Goal: Task Accomplishment & Management: Use online tool/utility

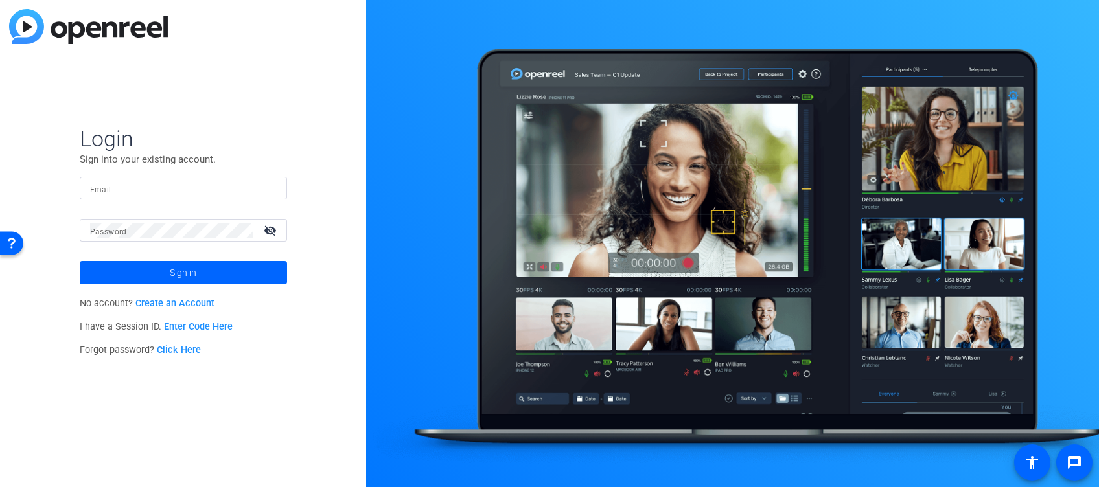
click at [185, 187] on input "Email" at bounding box center [183, 189] width 187 height 16
type input "[PERSON_NAME][EMAIL_ADDRESS][PERSON_NAME][DOMAIN_NAME]"
click at [80, 261] on button "Sign in" at bounding box center [183, 272] width 207 height 23
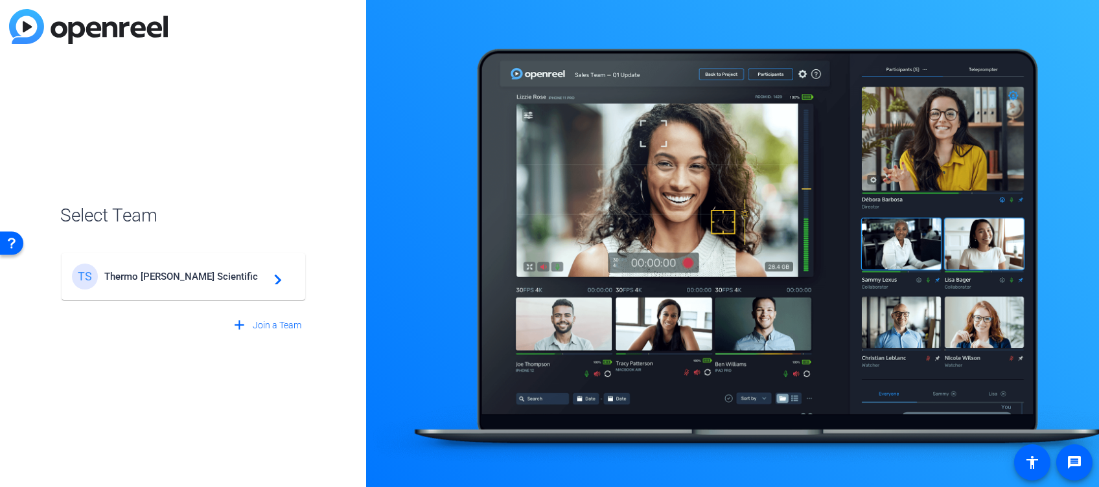
click at [212, 290] on mat-card-content "TS Thermo [PERSON_NAME] Scientific navigate_next" at bounding box center [184, 276] width 244 height 47
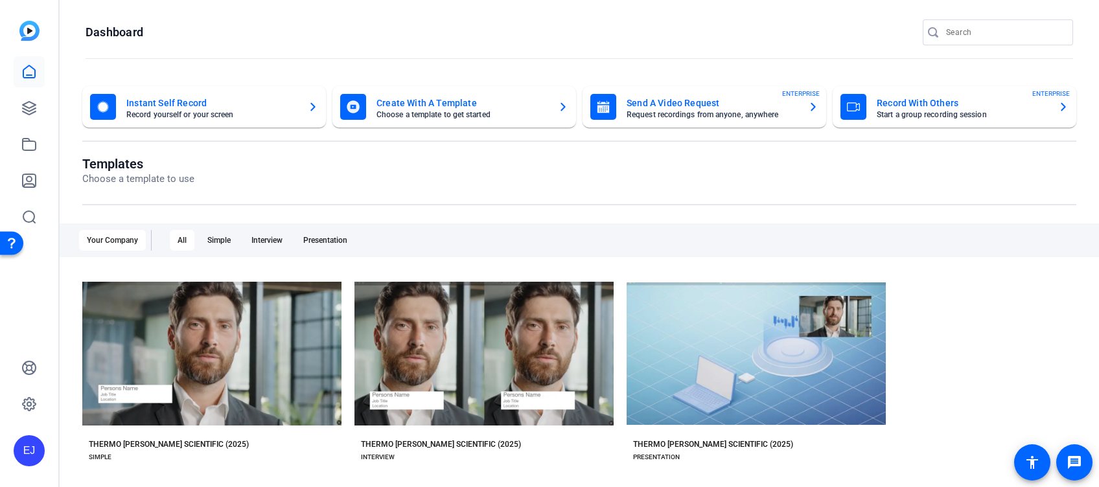
click at [743, 100] on mat-card-title "Send A Video Request" at bounding box center [711, 103] width 171 height 16
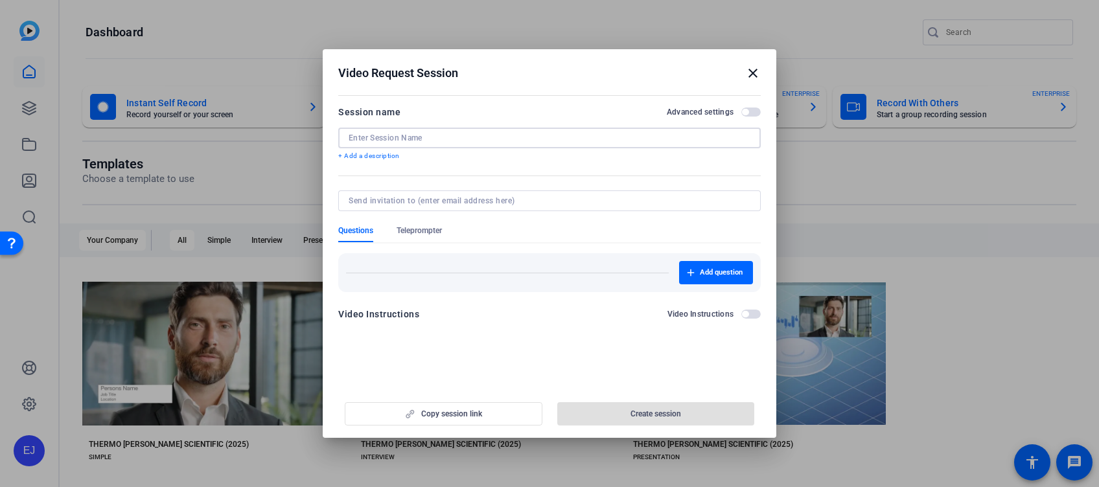
click at [396, 138] on input at bounding box center [550, 138] width 402 height 10
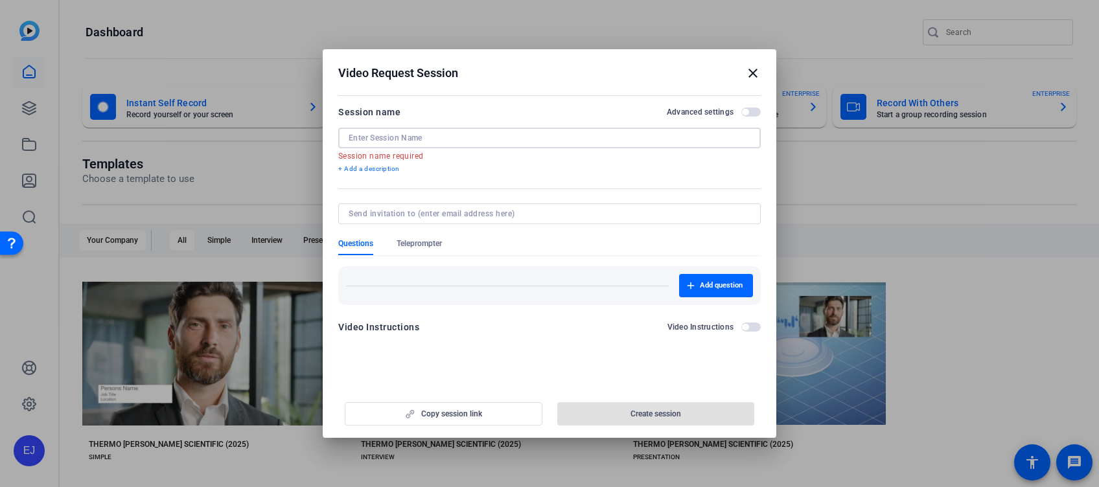
type input "v"
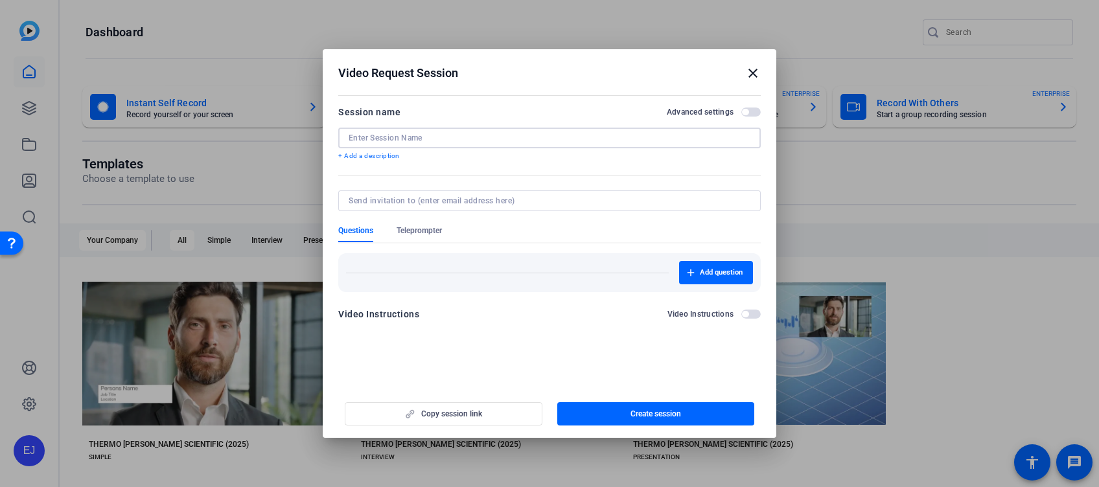
paste input "SPOG"
type input "SPOG Video"
click at [480, 418] on div "Copy session link Create session" at bounding box center [549, 409] width 422 height 33
click at [689, 410] on span "button" at bounding box center [656, 413] width 198 height 31
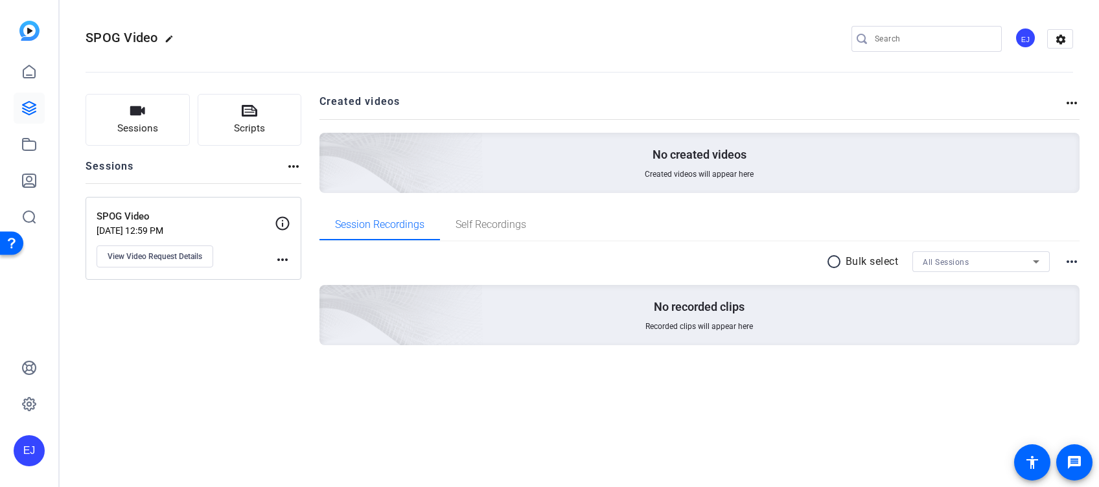
click at [290, 260] on div "SPOG Video [DATE] 12:59 PM View Video Request Details more_horiz" at bounding box center [194, 238] width 216 height 83
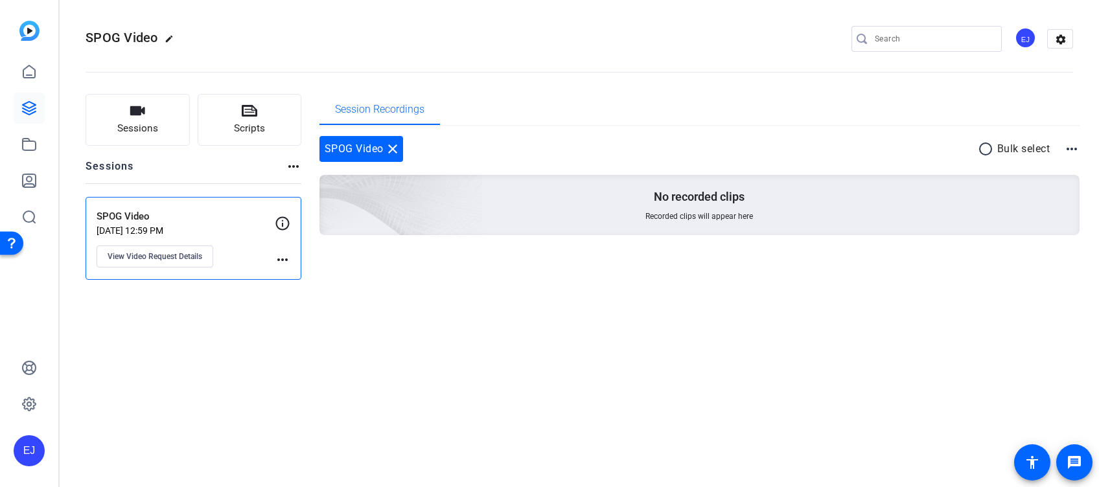
click at [266, 221] on p "SPOG Video" at bounding box center [186, 216] width 178 height 15
click at [290, 221] on div "SPOG Video [DATE] 12:59 PM View Video Request Details more_horiz" at bounding box center [194, 238] width 216 height 83
click at [170, 266] on button "View Video Request Details" at bounding box center [155, 257] width 117 height 22
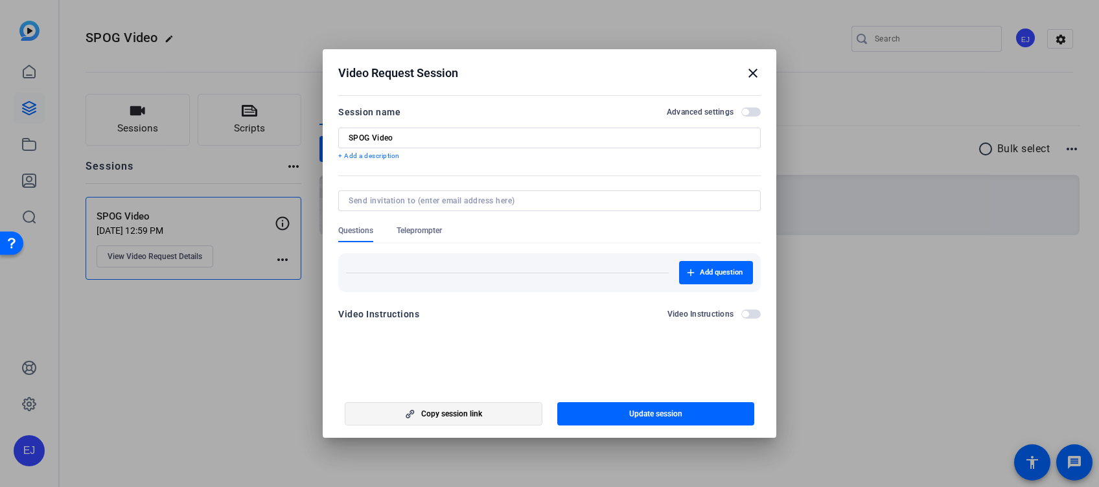
click at [467, 407] on span "button" at bounding box center [443, 413] width 196 height 31
click at [751, 71] on mat-icon "close" at bounding box center [753, 73] width 16 height 16
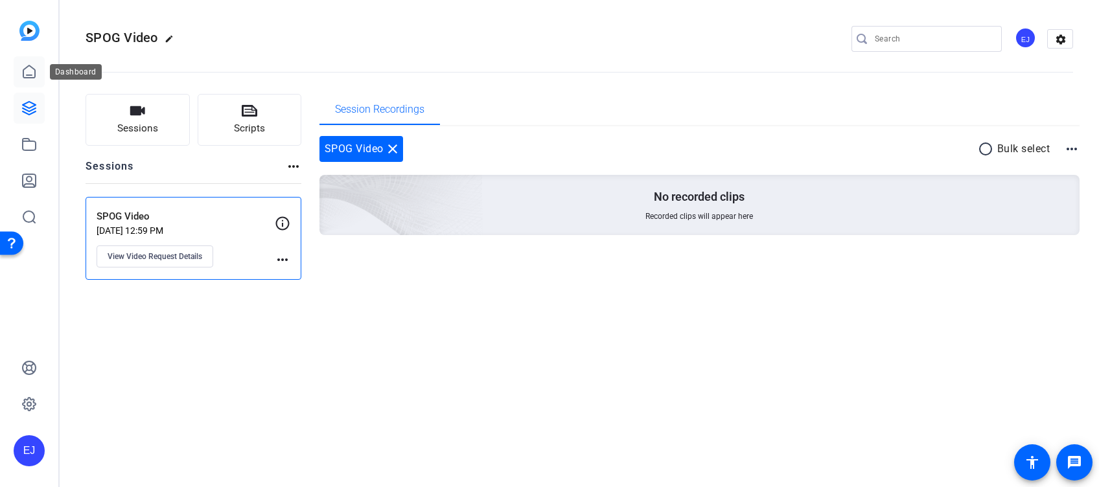
click at [37, 76] on link at bounding box center [29, 71] width 31 height 31
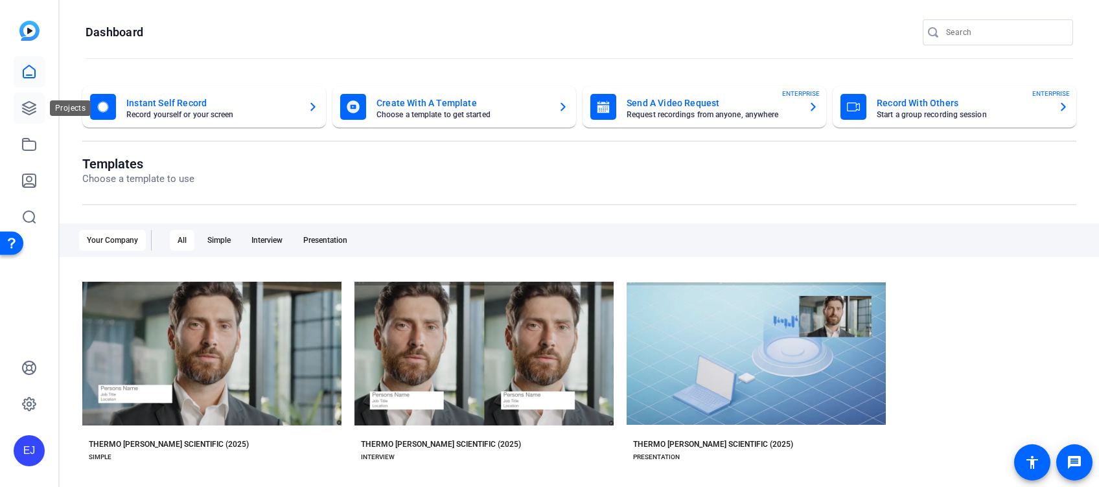
click at [32, 119] on link at bounding box center [29, 108] width 31 height 31
